Goal: Task Accomplishment & Management: Complete application form

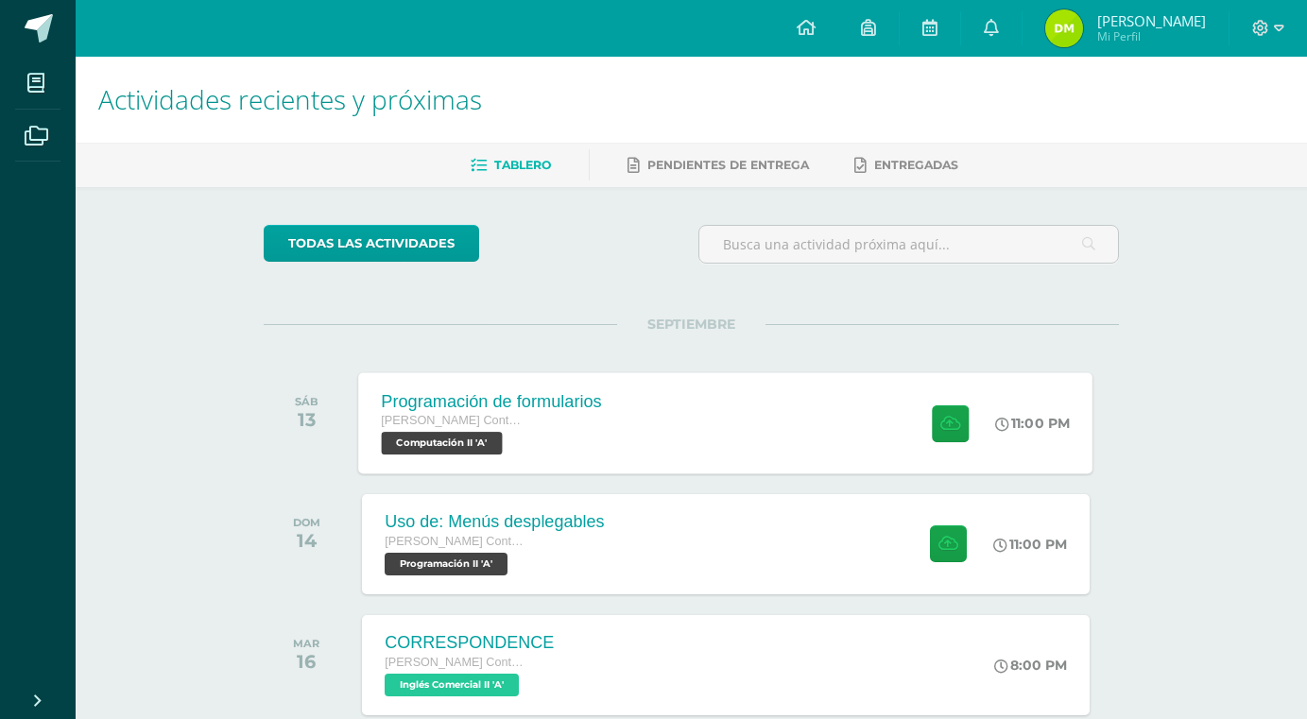
click at [682, 421] on div "Programación de formularios [PERSON_NAME] con Orientación en Computación Comput…" at bounding box center [726, 422] width 734 height 101
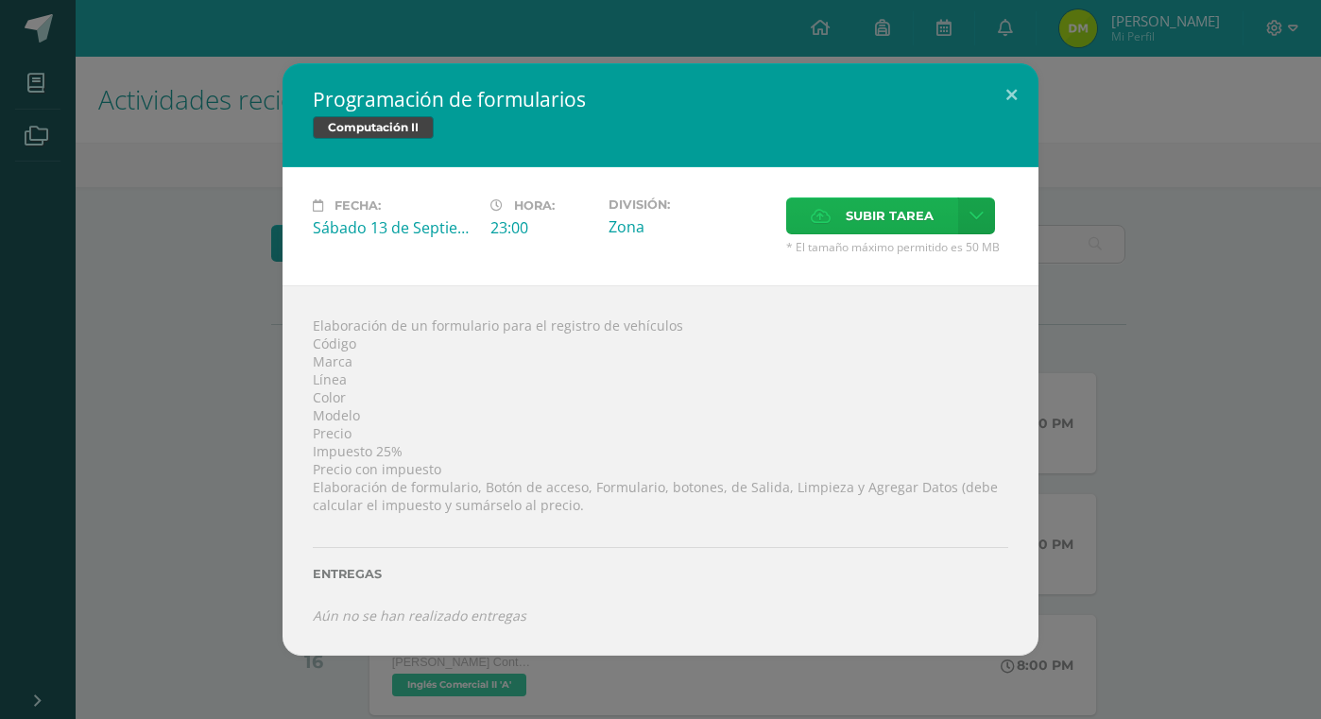
click at [855, 200] on span "Subir tarea" at bounding box center [890, 215] width 88 height 35
click at [0, 0] on input "Subir tarea" at bounding box center [0, 0] width 0 height 0
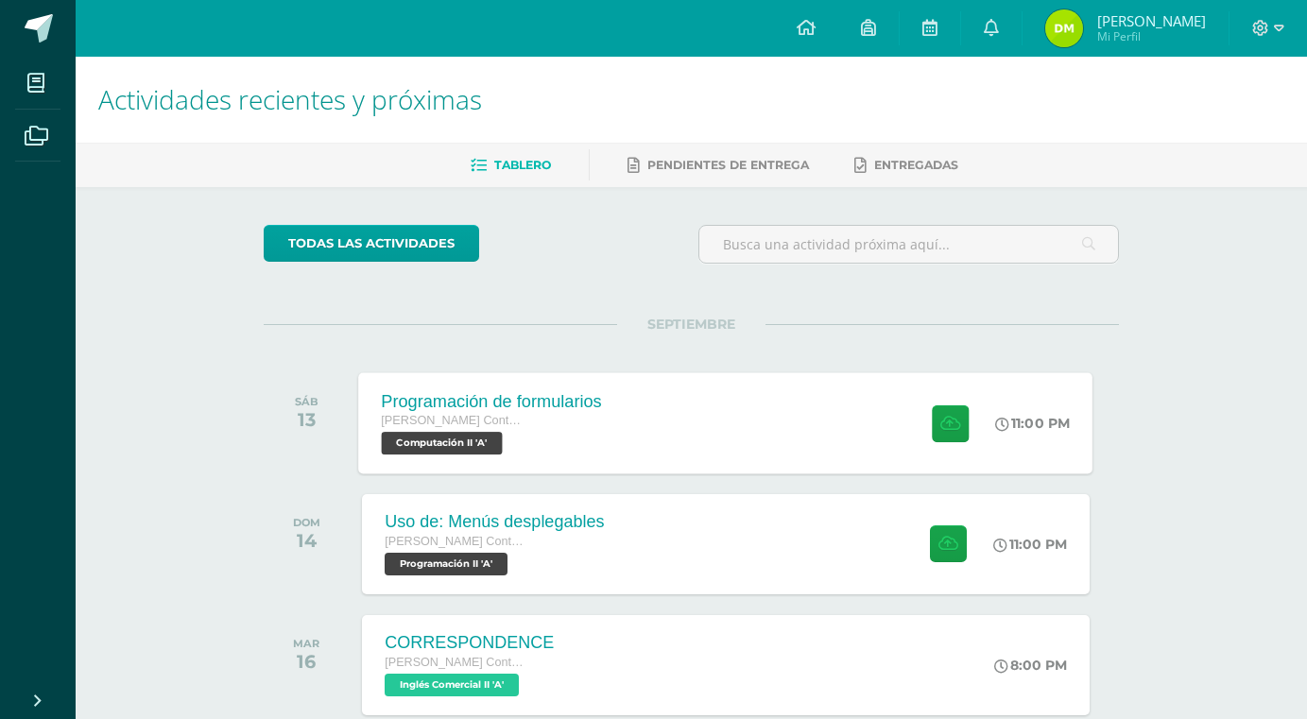
click at [726, 404] on div "Programación de formularios Quinto Perito Contador con Orientación en Computaci…" at bounding box center [726, 422] width 734 height 101
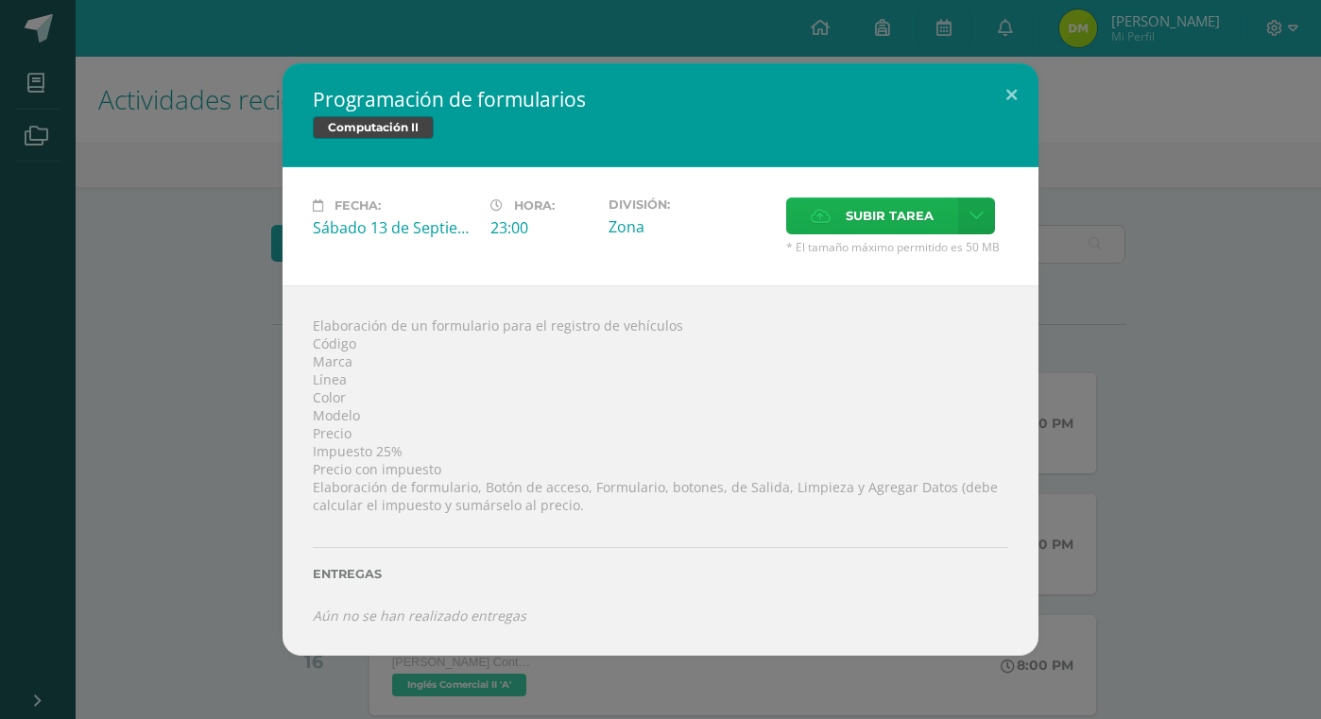
click at [865, 219] on span "Subir tarea" at bounding box center [890, 215] width 88 height 35
click at [0, 0] on input "Subir tarea" at bounding box center [0, 0] width 0 height 0
click at [173, 328] on div "Programación de formularios Computación II Fecha: Sábado 13 de Septiembre Hora:…" at bounding box center [661, 359] width 1306 height 593
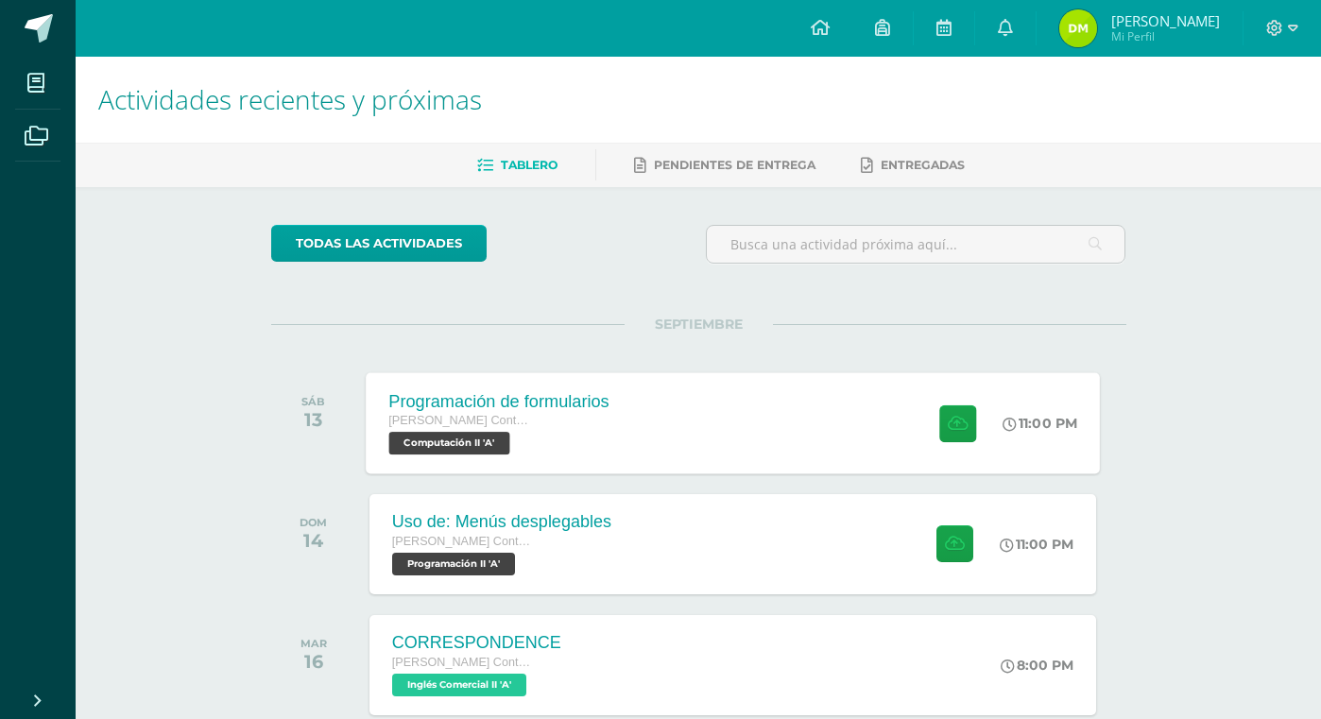
click at [1156, 315] on div "todas las Actividades No tienes actividades Échale un vistazo a los demás perío…" at bounding box center [698, 692] width 931 height 1010
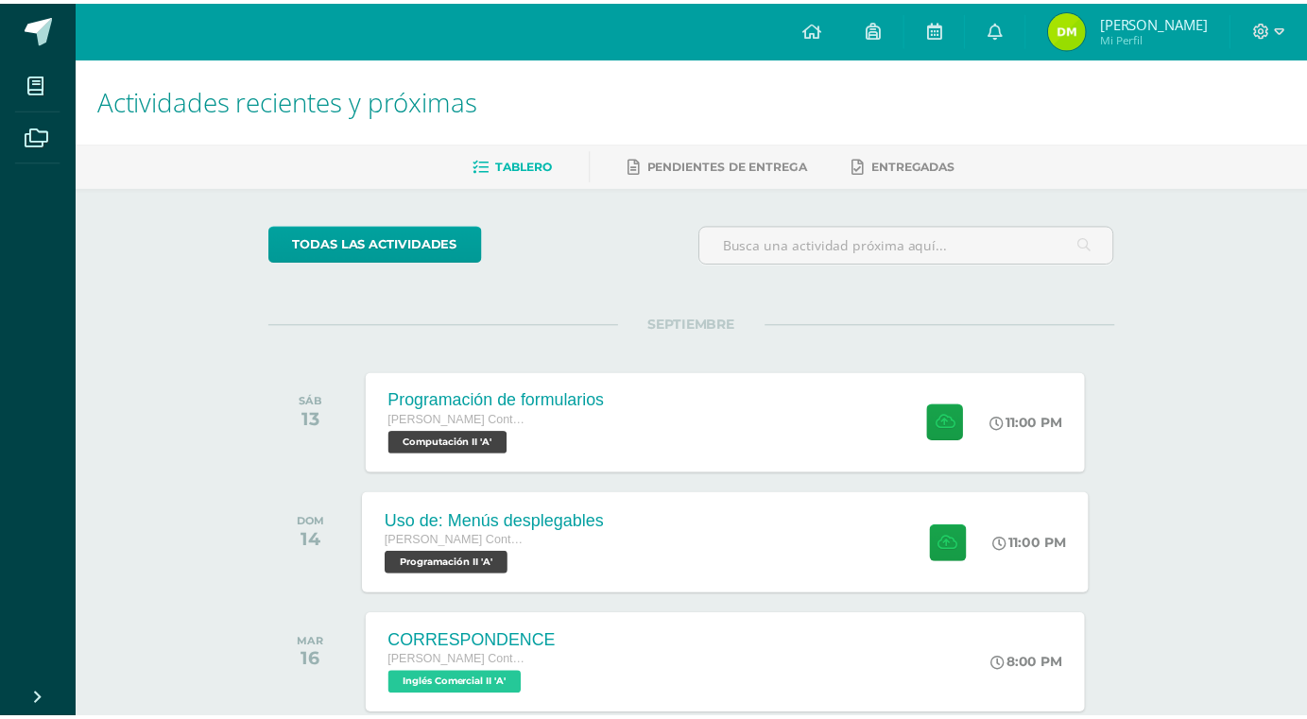
scroll to position [189, 0]
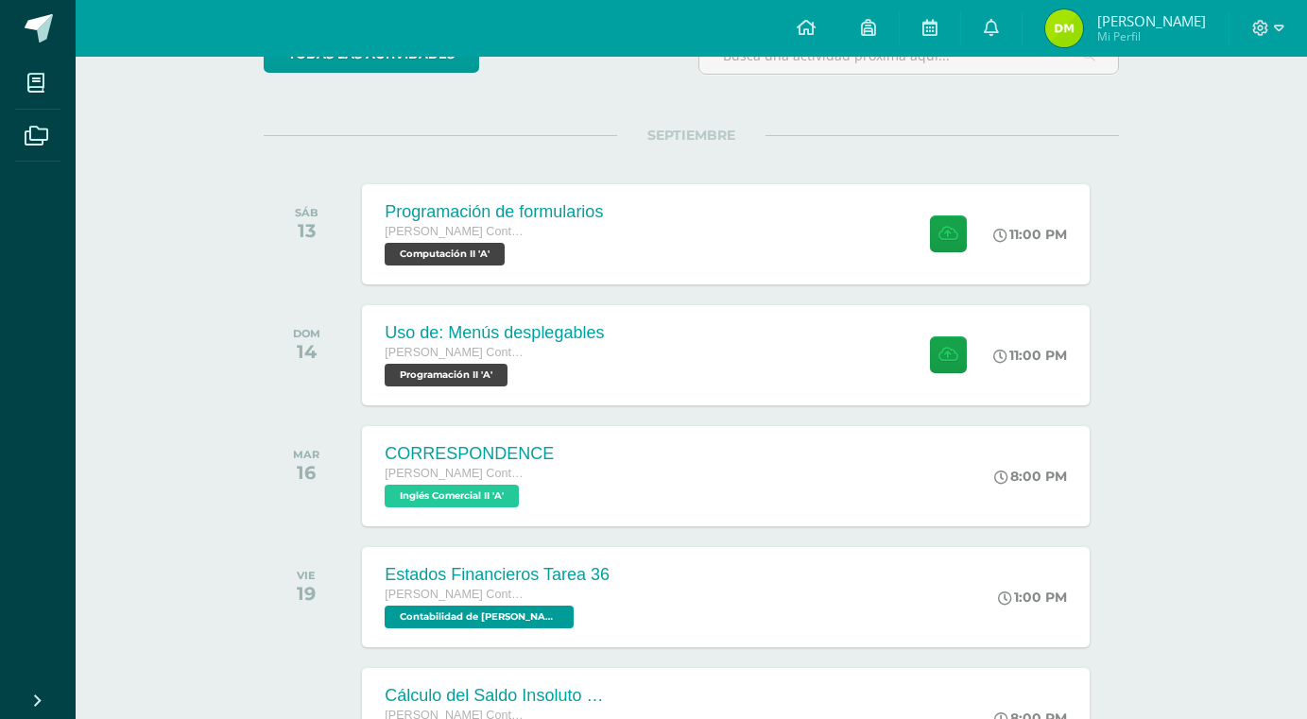
click at [1155, 321] on div "todas las Actividades No tienes actividades Échale un vistazo a los demás perío…" at bounding box center [691, 503] width 931 height 1010
click at [835, 247] on div "Programación de formularios Quinto Perito Contador con Orientación en Computaci…" at bounding box center [726, 233] width 734 height 101
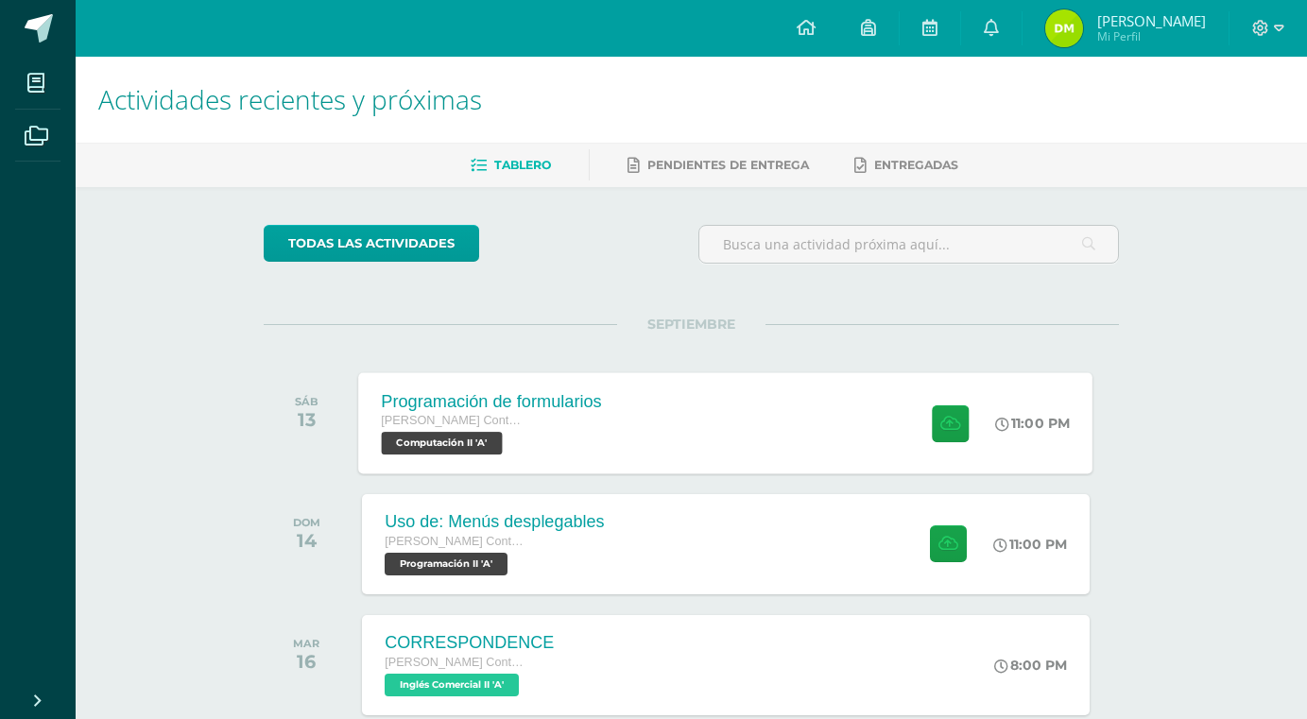
click at [629, 432] on div "Programación de formularios Quinto Perito Contador con Orientación en Computaci…" at bounding box center [726, 422] width 734 height 101
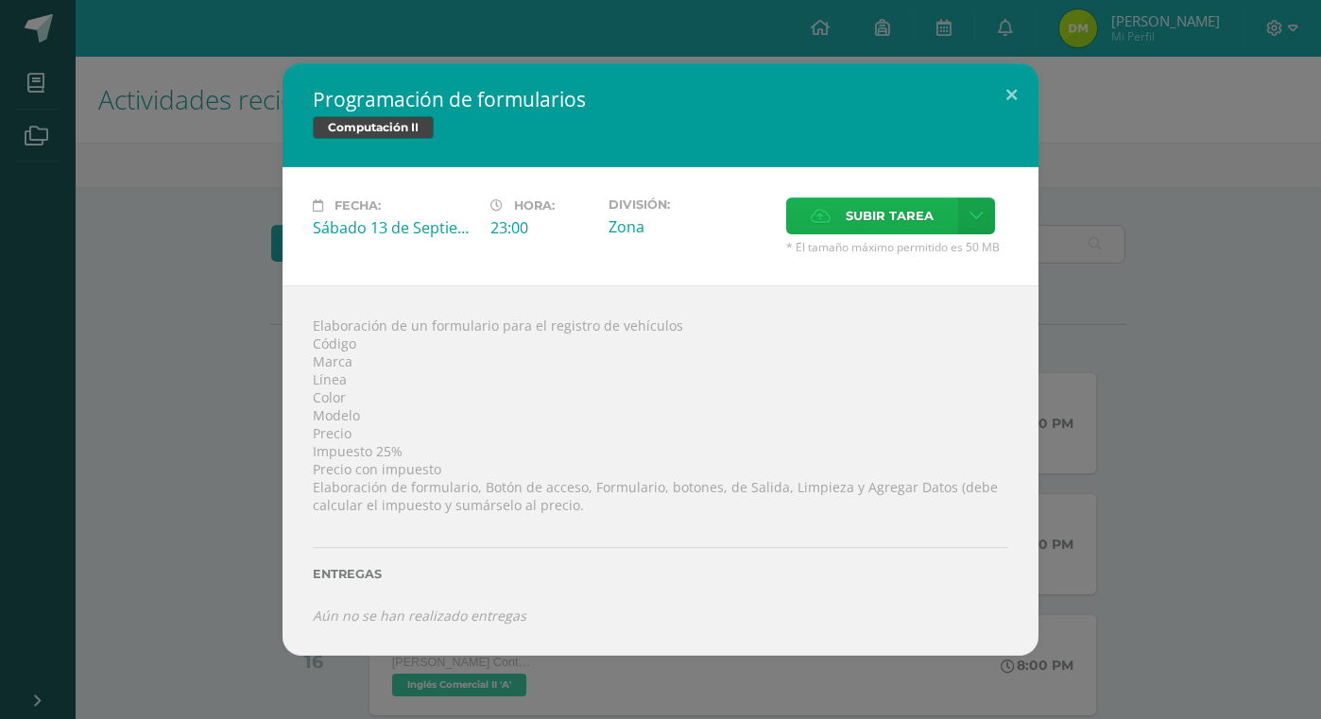
click at [900, 225] on span "Subir tarea" at bounding box center [890, 215] width 88 height 35
click at [0, 0] on input "Subir tarea" at bounding box center [0, 0] width 0 height 0
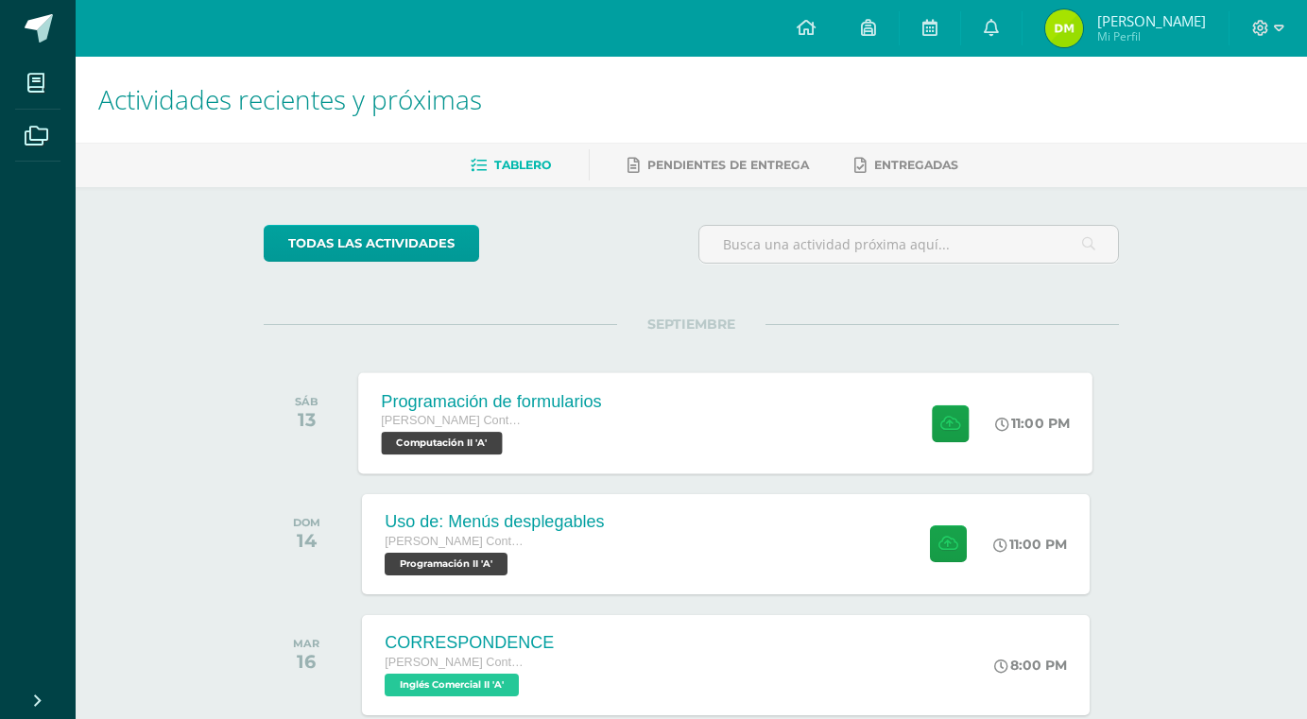
click at [791, 423] on div "Programación de formularios [PERSON_NAME] con Orientación en Computación Comput…" at bounding box center [726, 422] width 734 height 101
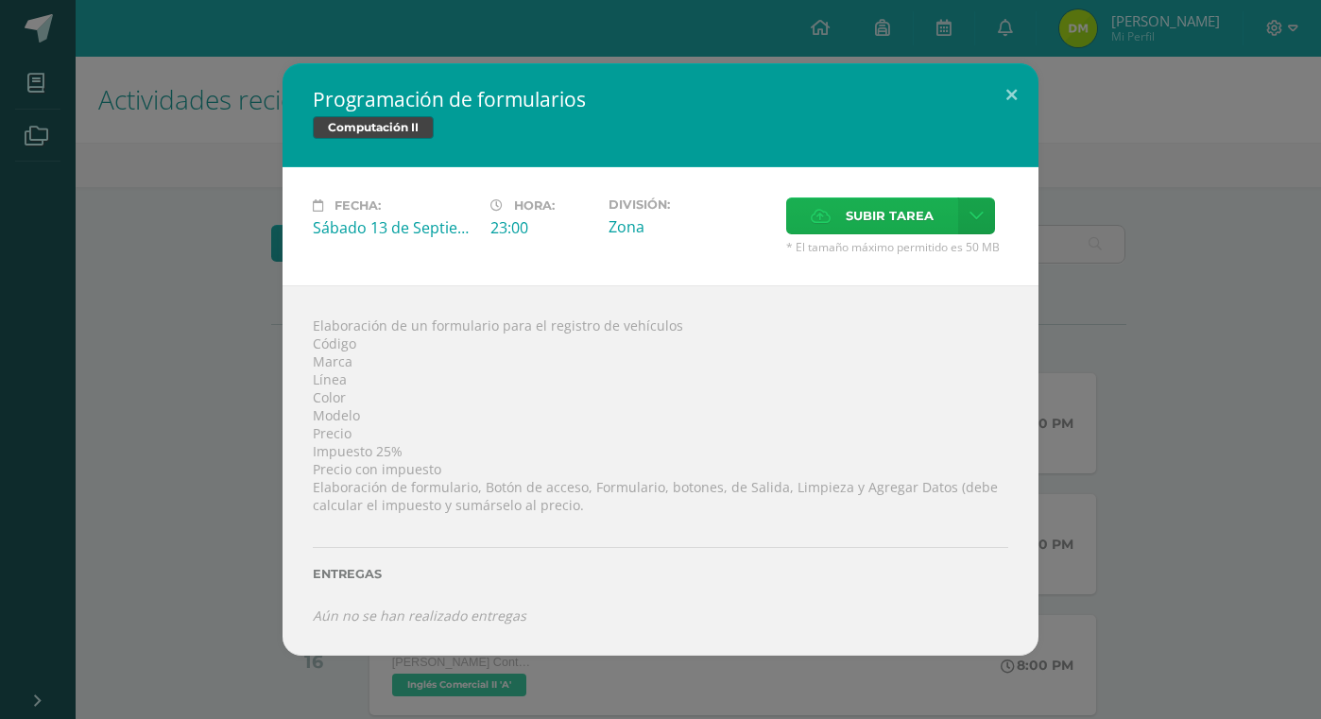
click at [876, 214] on span "Subir tarea" at bounding box center [890, 215] width 88 height 35
click at [0, 0] on input "Subir tarea" at bounding box center [0, 0] width 0 height 0
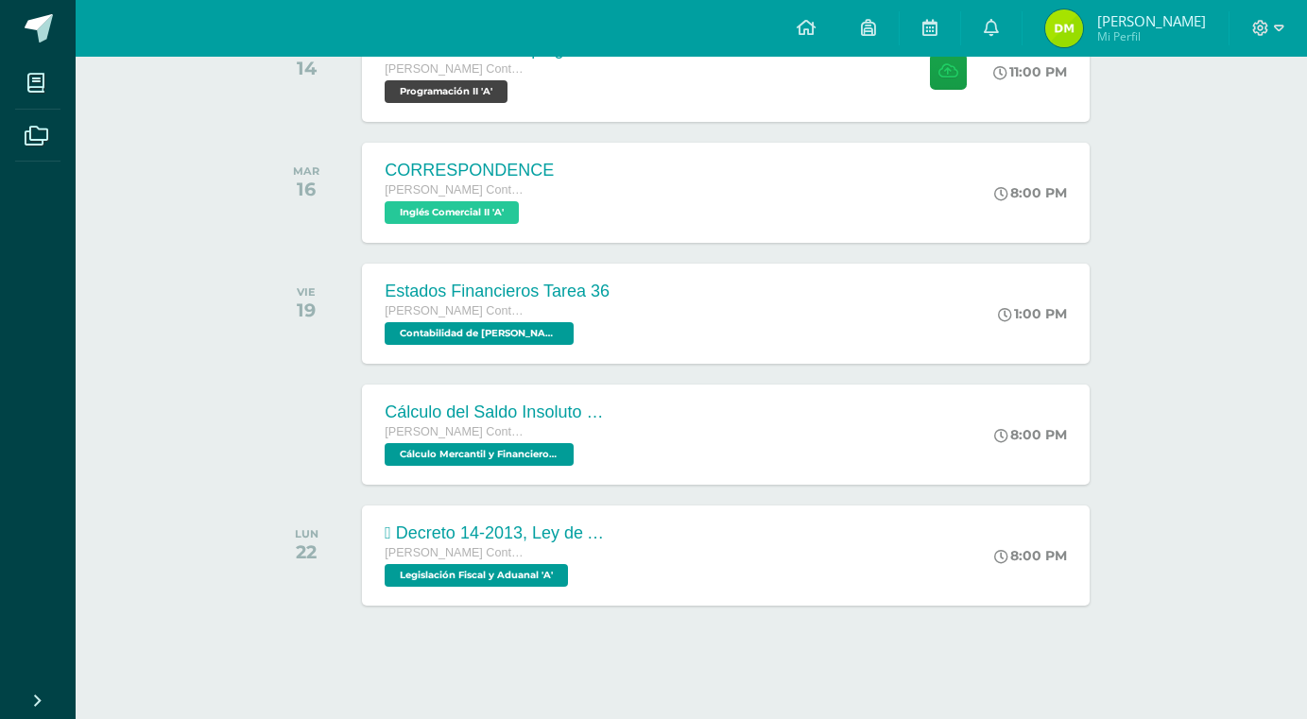
scroll to position [95, 0]
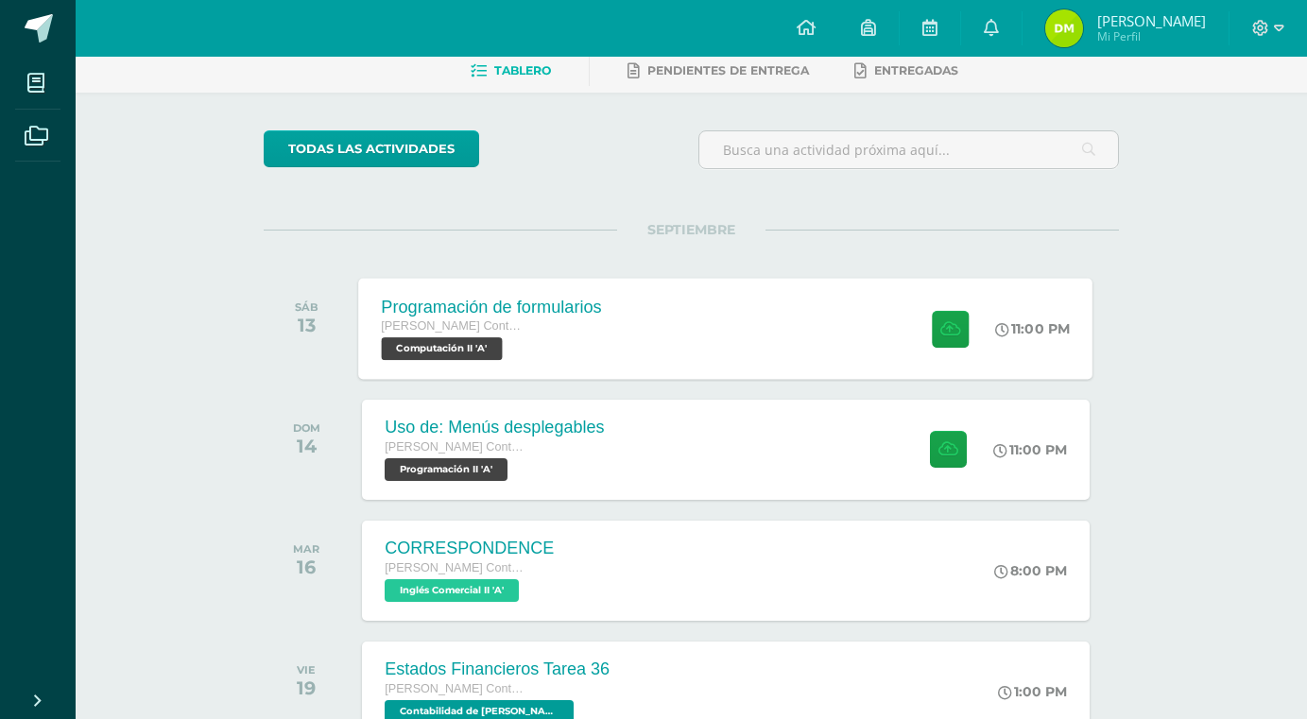
click at [577, 308] on div "Programación de formularios" at bounding box center [492, 307] width 220 height 20
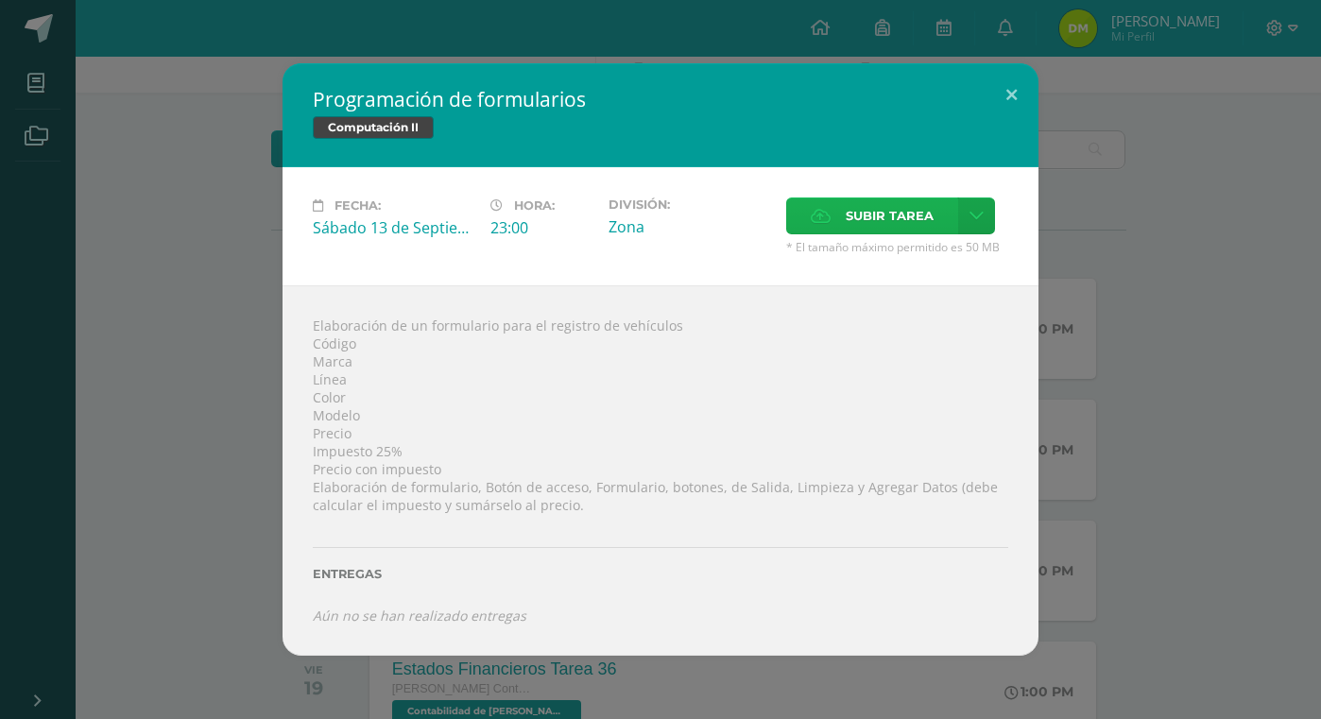
click at [853, 213] on span "Subir tarea" at bounding box center [890, 215] width 88 height 35
click at [0, 0] on input "Subir tarea" at bounding box center [0, 0] width 0 height 0
click at [1232, 201] on div "Programación de formularios Computación II Fecha: Sábado 13 de Septiembre Hora:…" at bounding box center [661, 359] width 1306 height 593
click at [1170, 235] on div "Programación de formularios Computación II Fecha: Sábado 13 de Septiembre Hora:…" at bounding box center [661, 359] width 1306 height 593
click at [1169, 232] on div "Programación de formularios Computación II Fecha: Sábado 13 de Septiembre Hora:…" at bounding box center [661, 359] width 1306 height 593
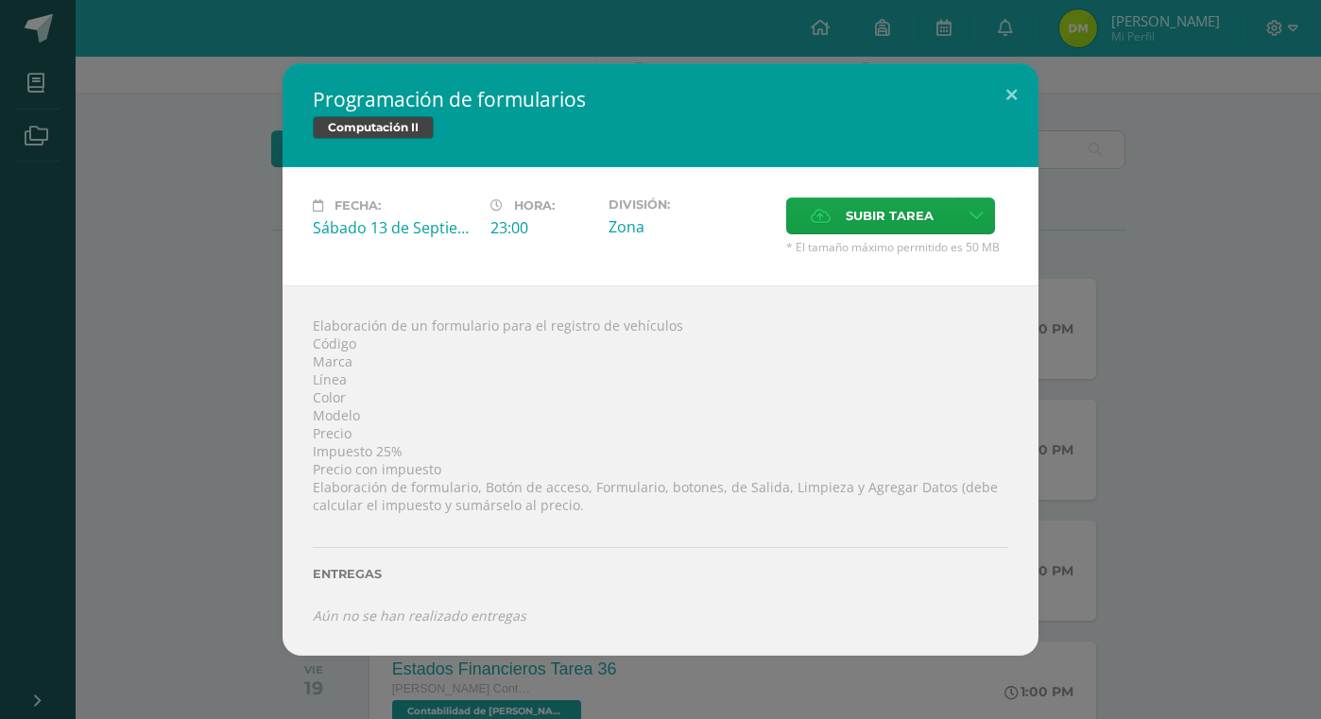
click at [1169, 232] on div "Programación de formularios Computación II Fecha: Sábado 13 de Septiembre Hora:…" at bounding box center [661, 359] width 1306 height 593
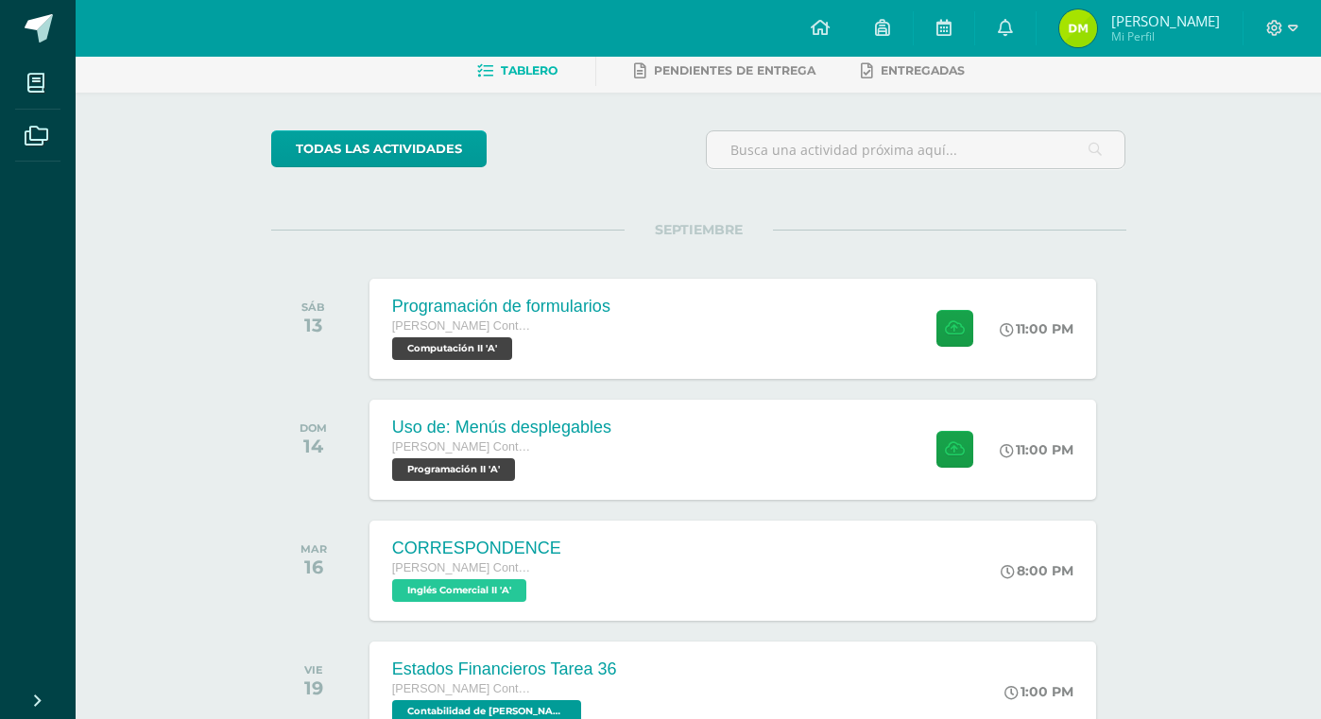
click at [1162, 395] on div "Programación de formularios Computación II Fecha: Sábado 13 de Septiembre Hora:…" at bounding box center [661, 359] width 1306 height 593
